Goal: Task Accomplishment & Management: Complete application form

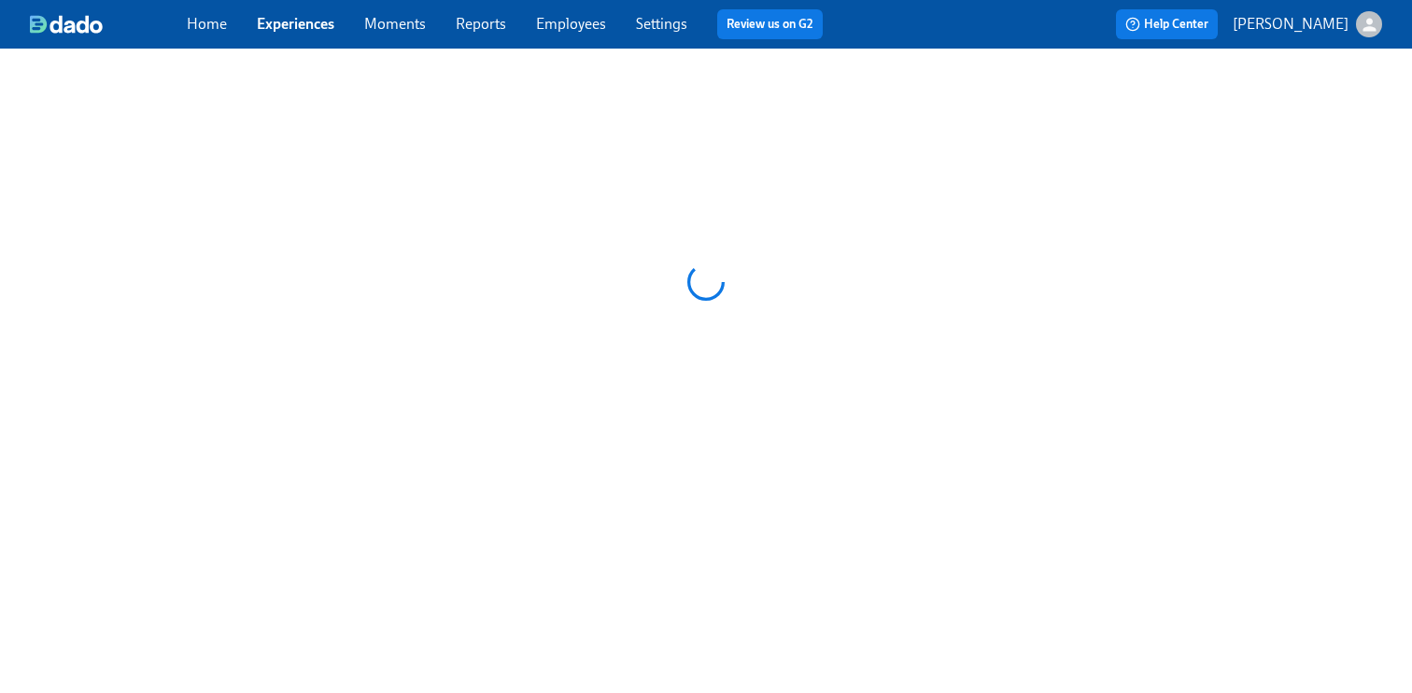
click at [578, 30] on link "Employees" at bounding box center [571, 24] width 70 height 18
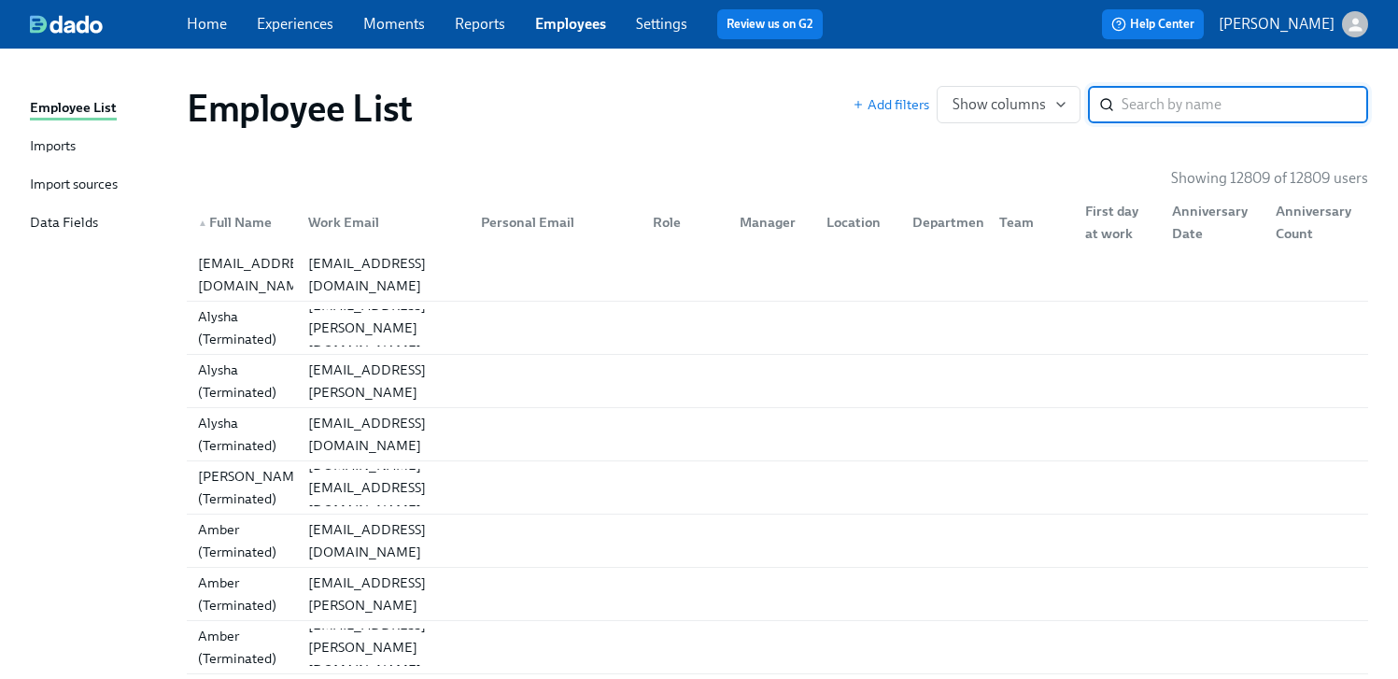
click at [321, 21] on link "Experiences" at bounding box center [295, 24] width 77 height 18
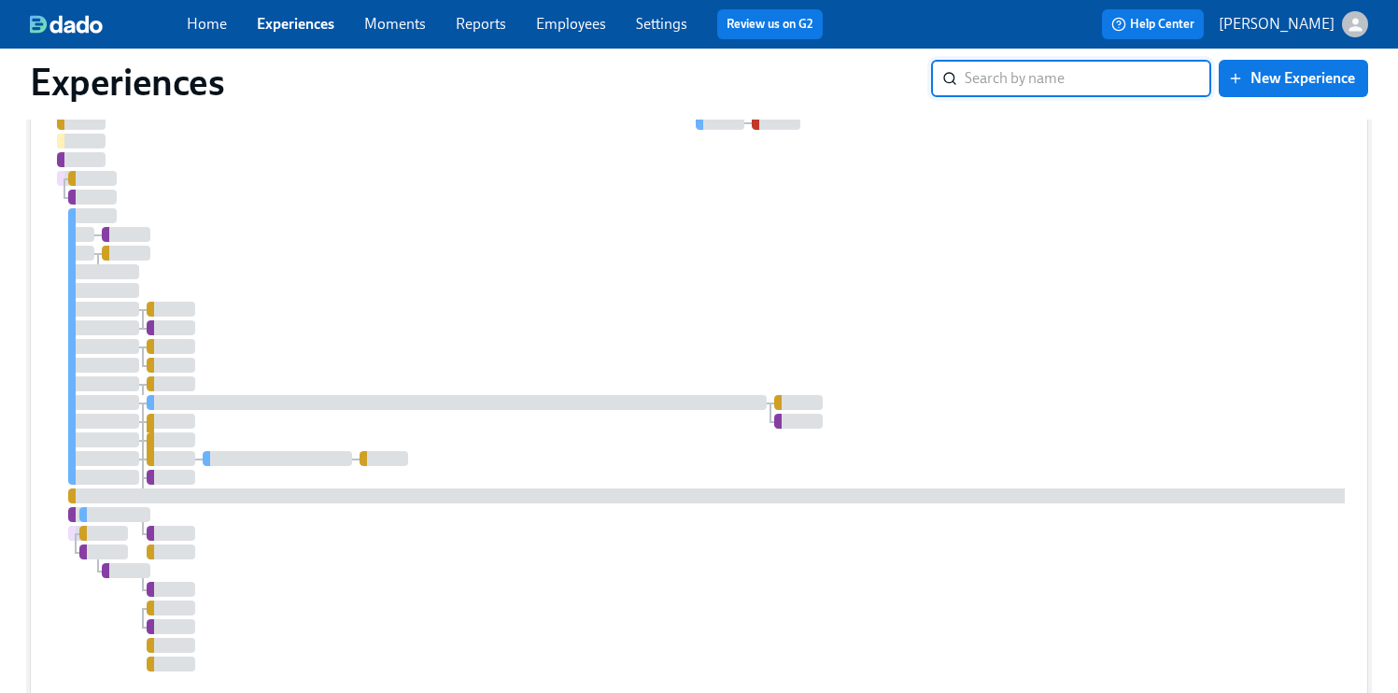
scroll to position [5205, 0]
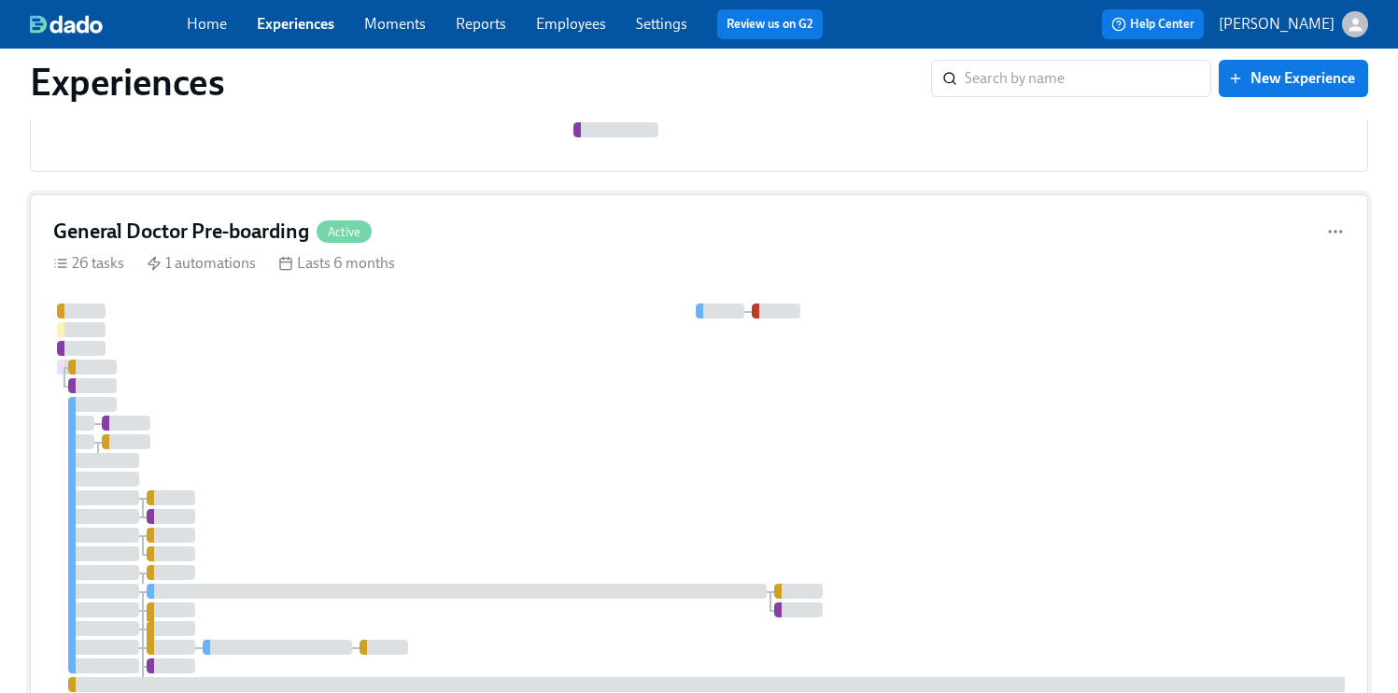
click at [1023, 386] on div at bounding box center [1112, 582] width 2118 height 557
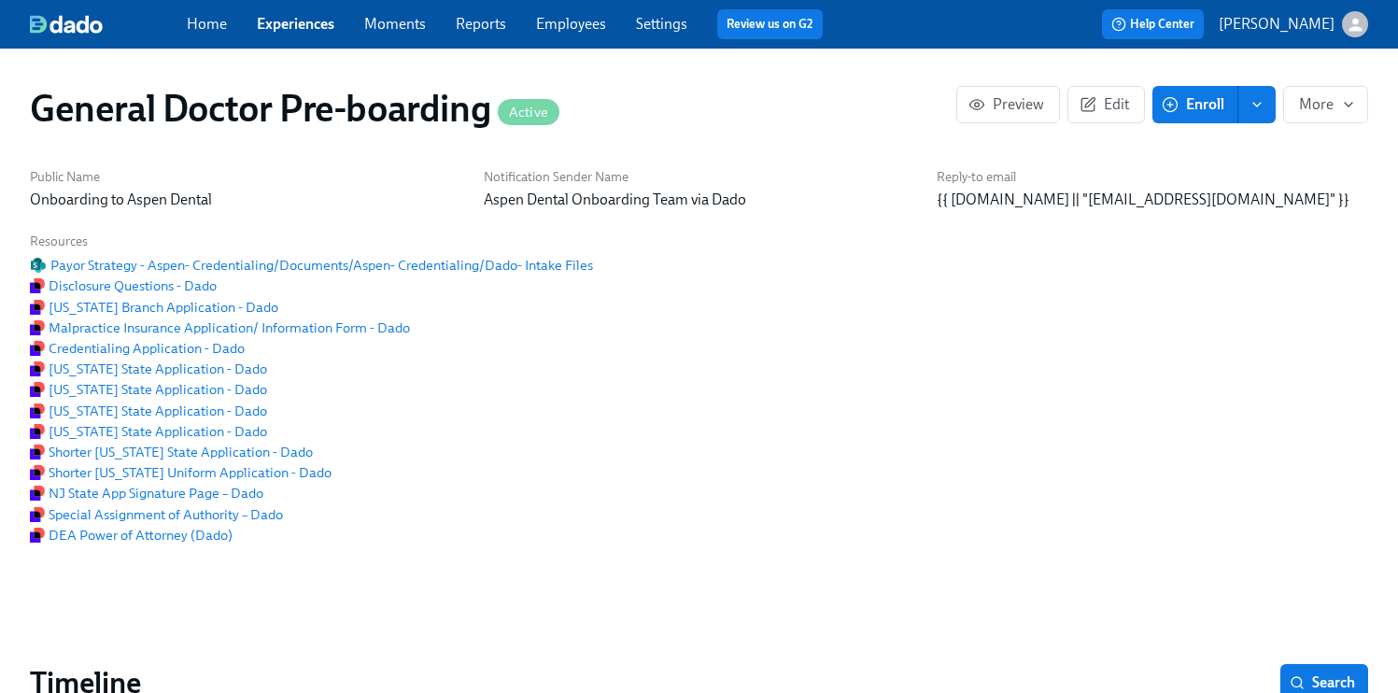
click at [579, 23] on link "Employees" at bounding box center [571, 24] width 70 height 18
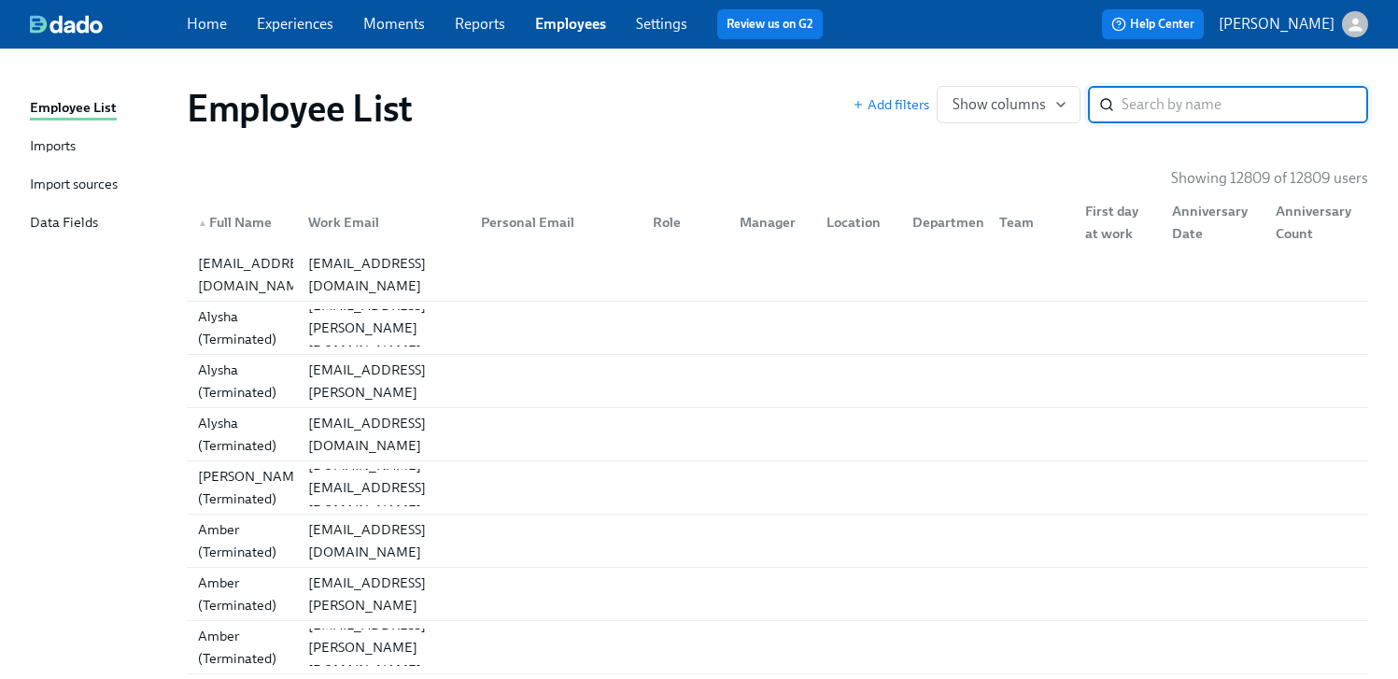
click at [273, 32] on link "Experiences" at bounding box center [295, 24] width 77 height 18
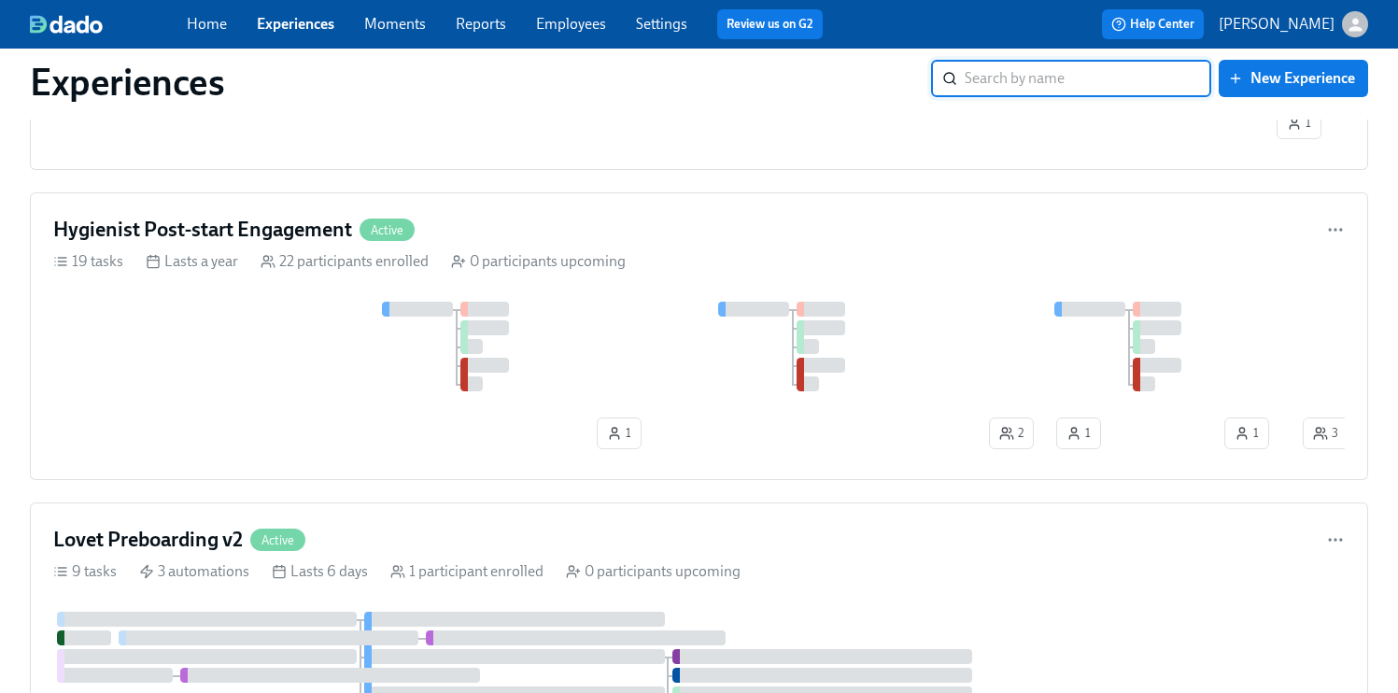
scroll to position [5394, 0]
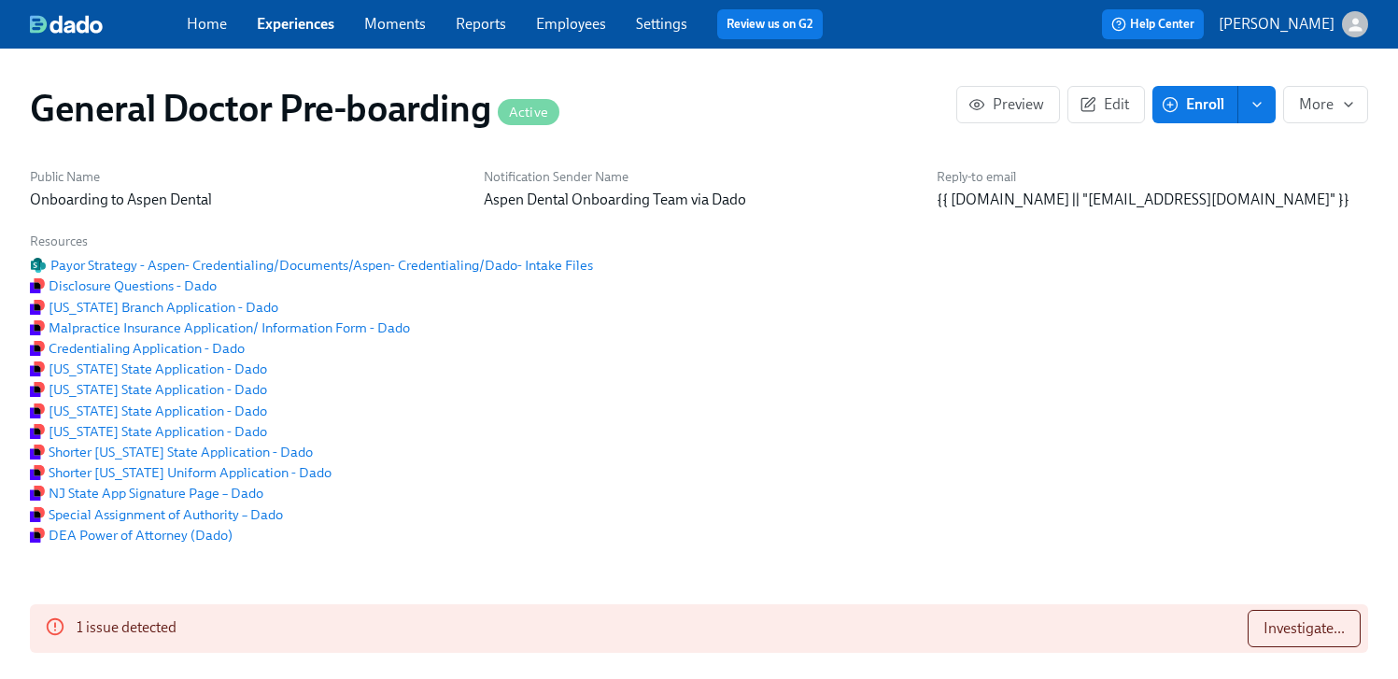
click at [1190, 109] on span "Enroll" at bounding box center [1194, 104] width 59 height 19
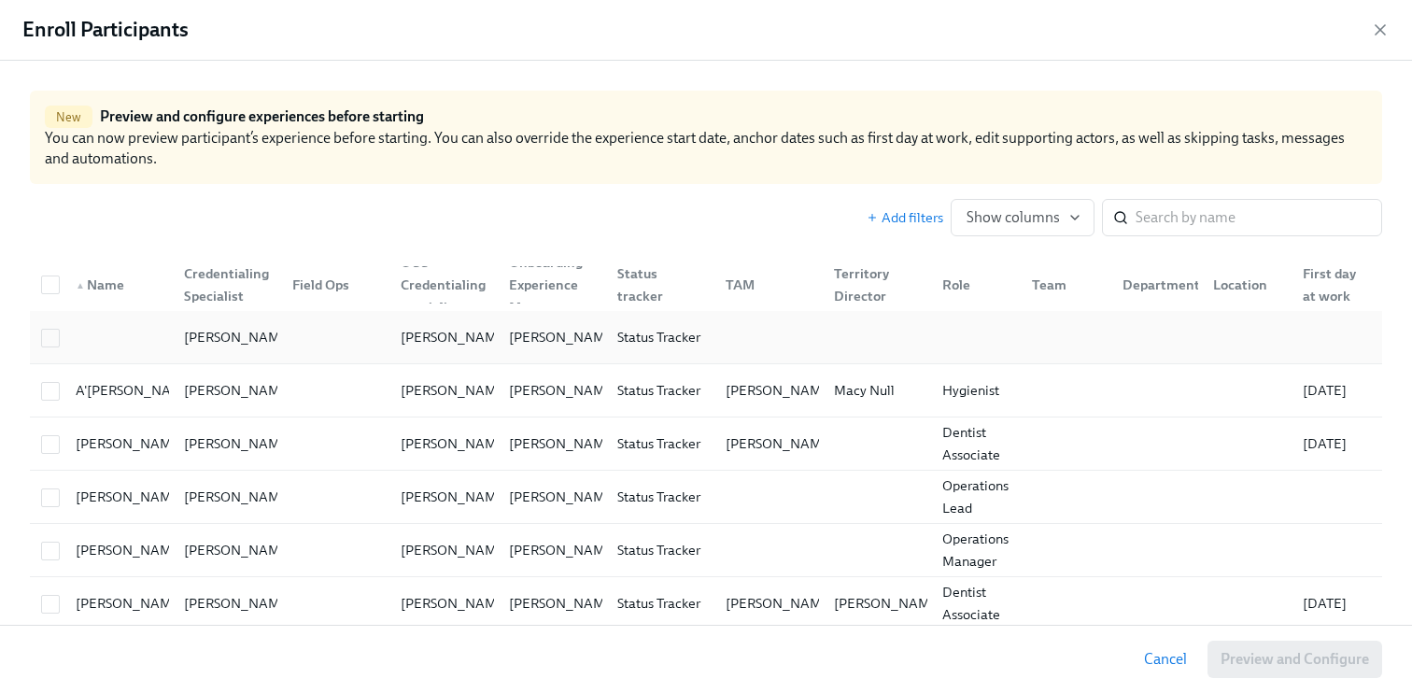
scroll to position [0, 49404]
click at [1145, 218] on input "search" at bounding box center [1259, 217] width 247 height 37
paste input "Hey! I just added the start date for [PERSON_NAME]"
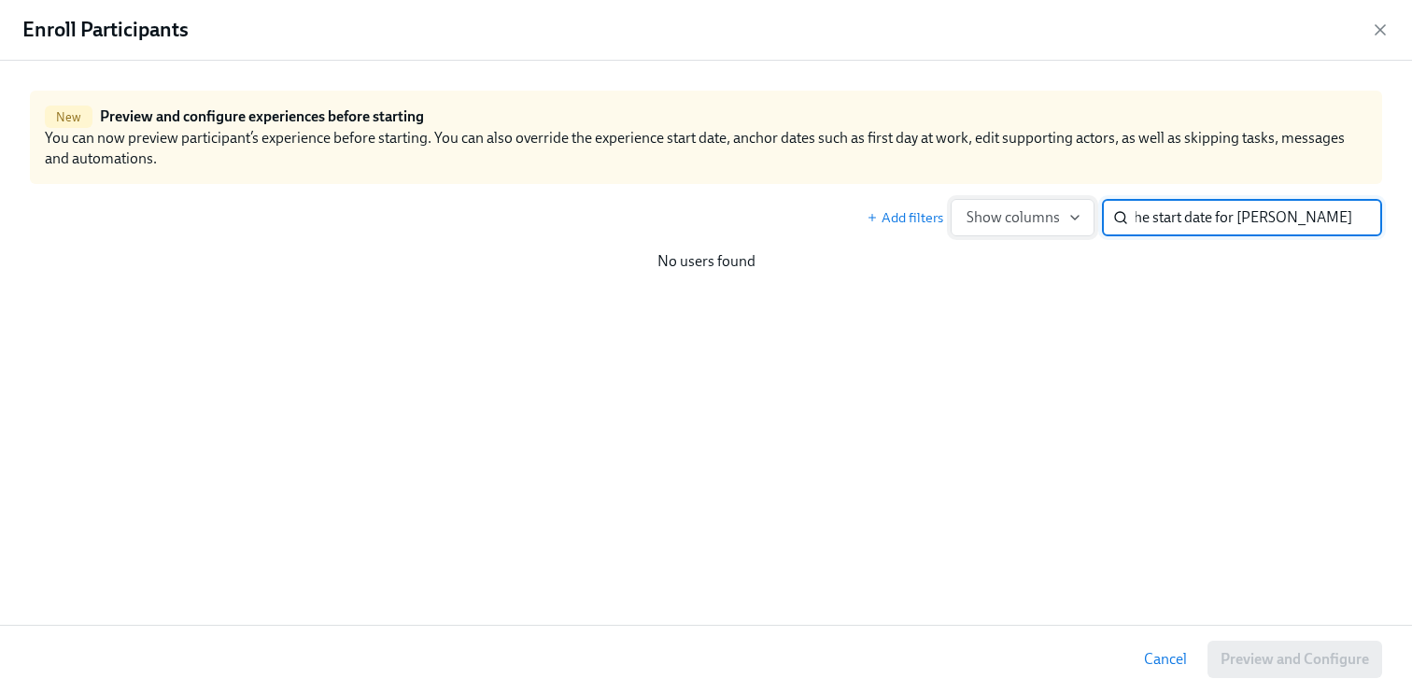
scroll to position [0, 0]
drag, startPoint x: 1235, startPoint y: 219, endPoint x: 1038, endPoint y: 200, distance: 198.0
click at [1038, 200] on div "Add filters Show columns Hey! I just added the start date for [PERSON_NAME] ​" at bounding box center [1124, 217] width 515 height 37
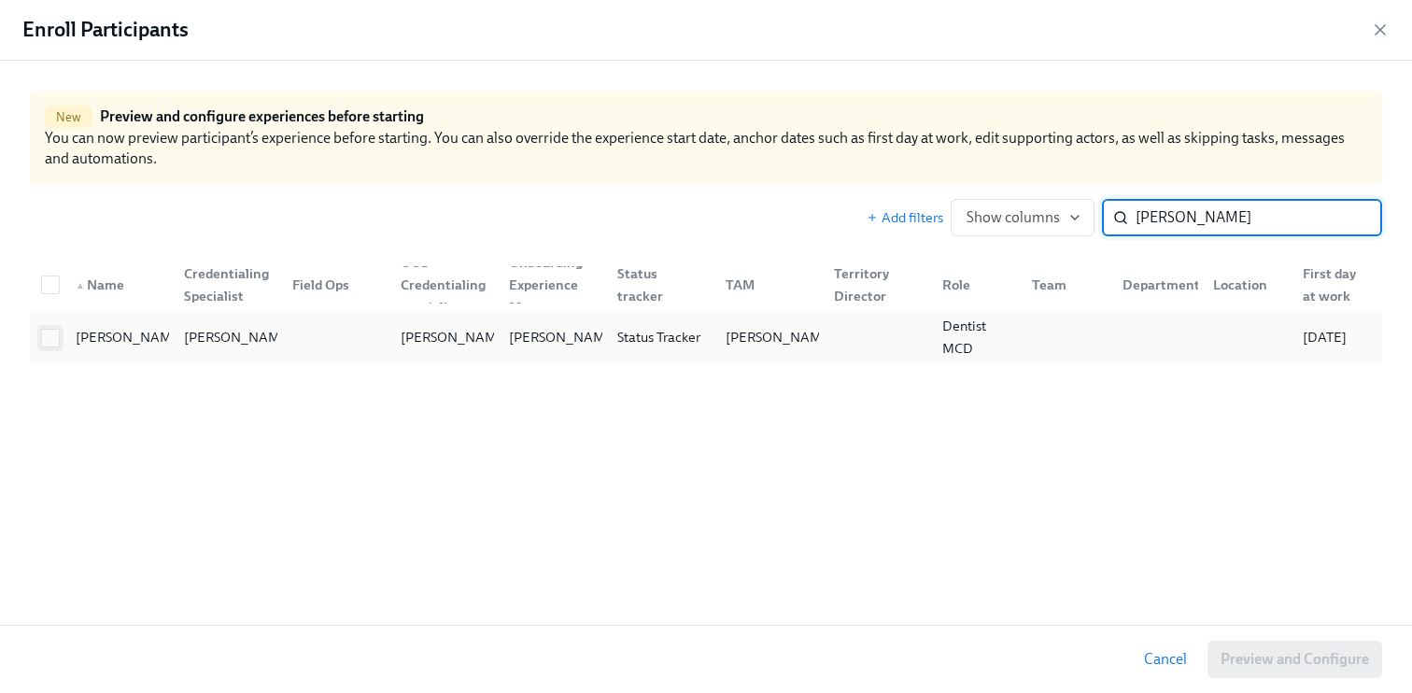
type input "[PERSON_NAME]"
click at [52, 336] on input "checkbox" at bounding box center [50, 338] width 17 height 17
checkbox input "true"
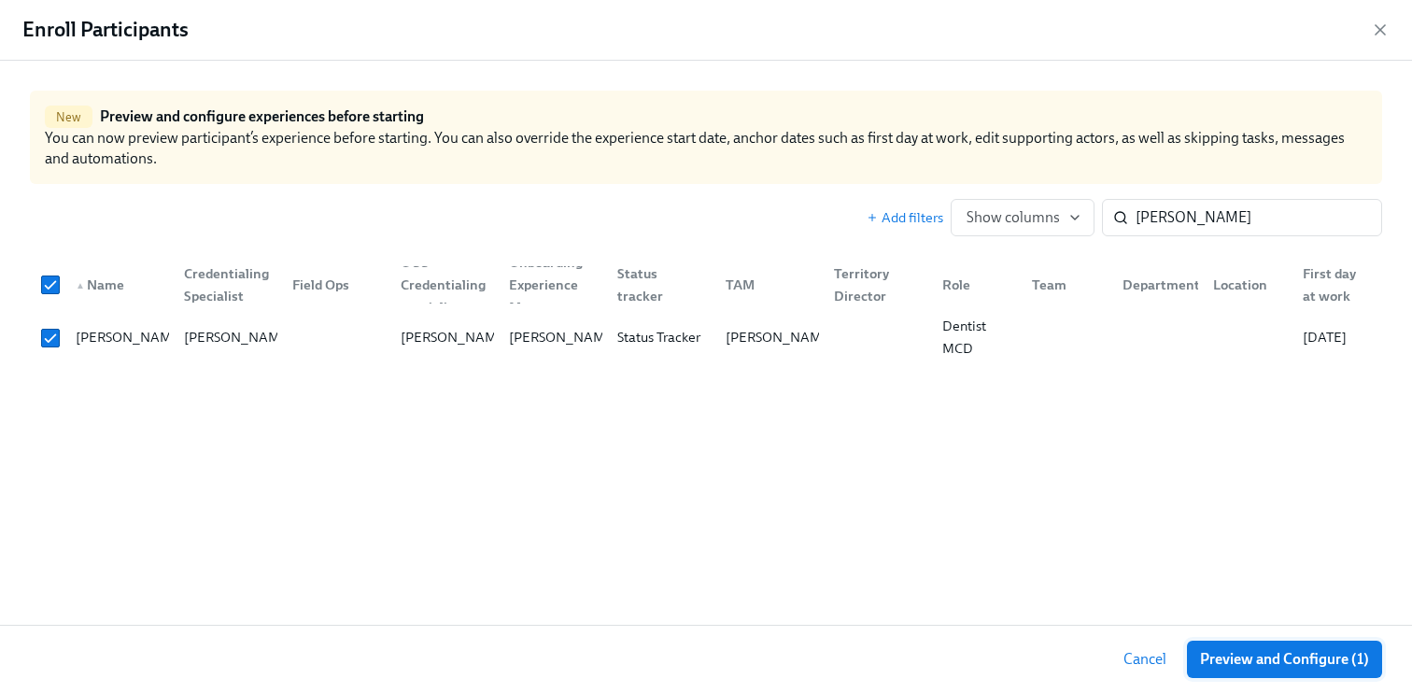
click at [1265, 656] on span "Preview and Configure (1)" at bounding box center [1284, 659] width 169 height 19
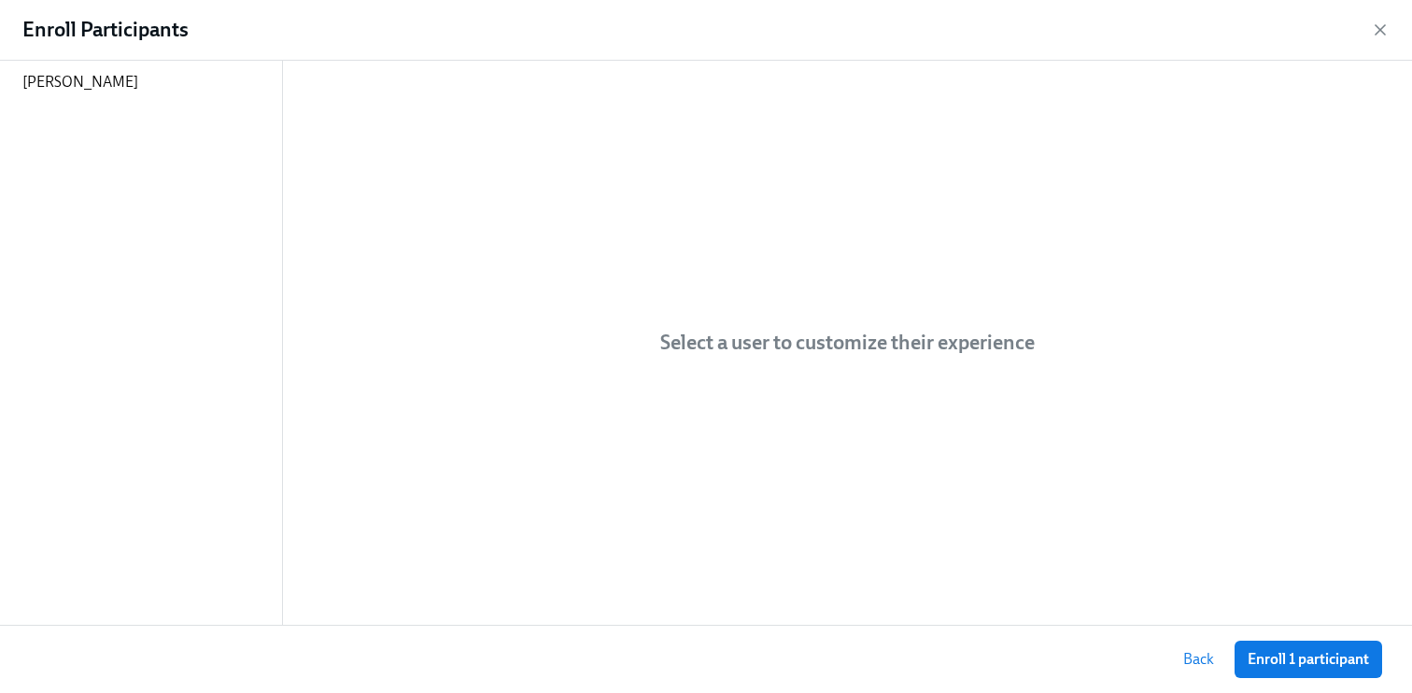
click at [1265, 656] on span "Enroll 1 participant" at bounding box center [1308, 659] width 121 height 19
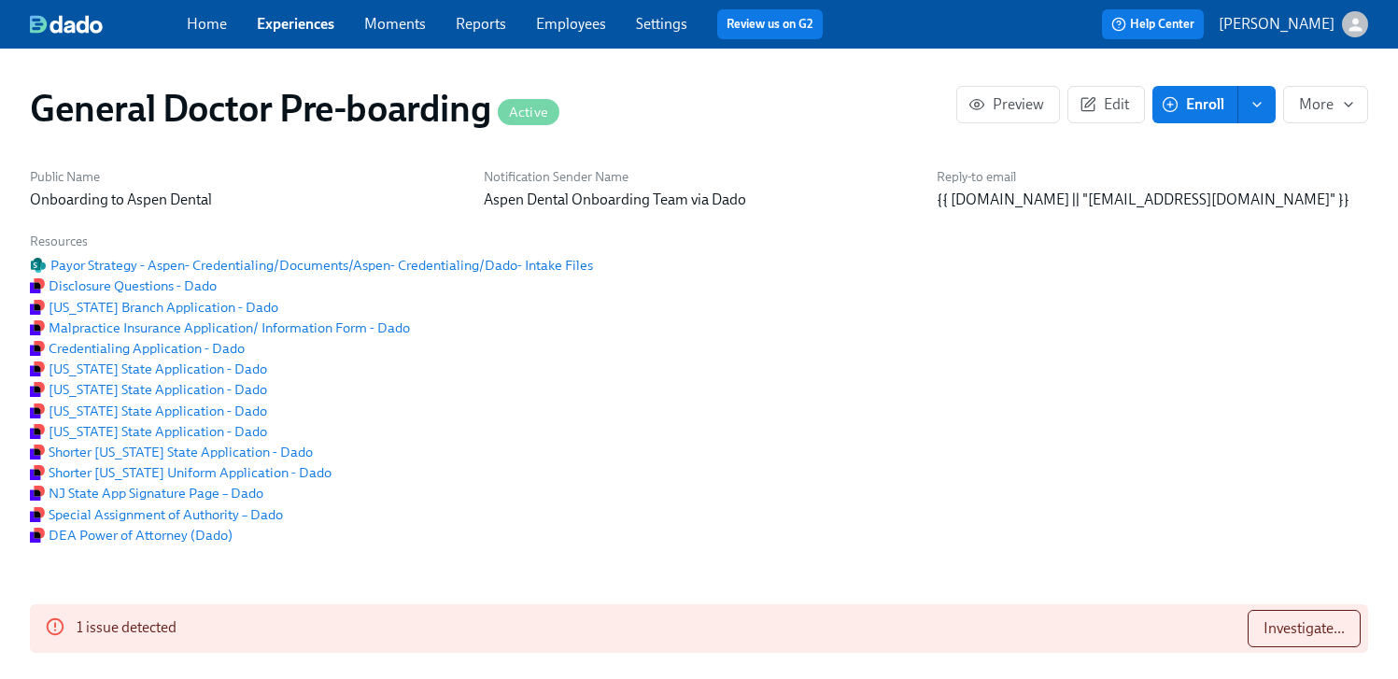
scroll to position [0, 49700]
